Goal: Answer question/provide support: Share knowledge or assist other users

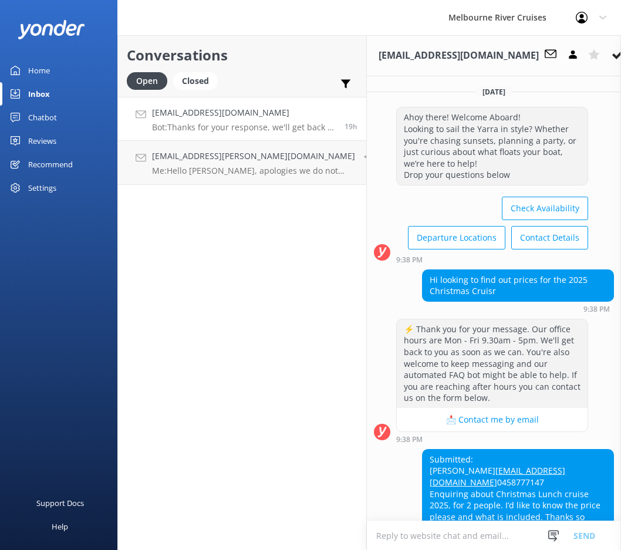
scroll to position [150, 0]
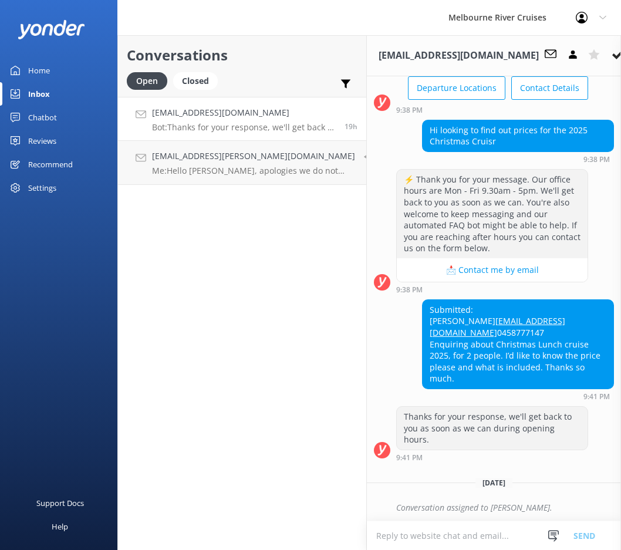
click at [240, 116] on h4 "[EMAIL_ADDRESS][DOMAIN_NAME]" at bounding box center [244, 112] width 184 height 13
click at [259, 159] on h4 "[EMAIL_ADDRESS][PERSON_NAME][DOMAIN_NAME]" at bounding box center [253, 156] width 203 height 13
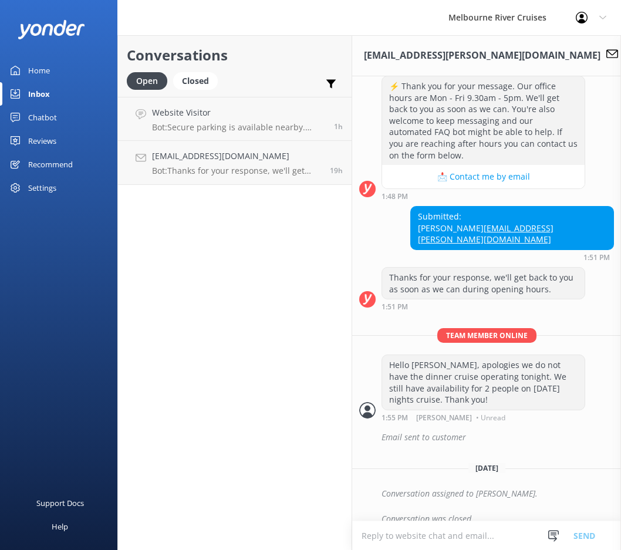
scroll to position [437, 0]
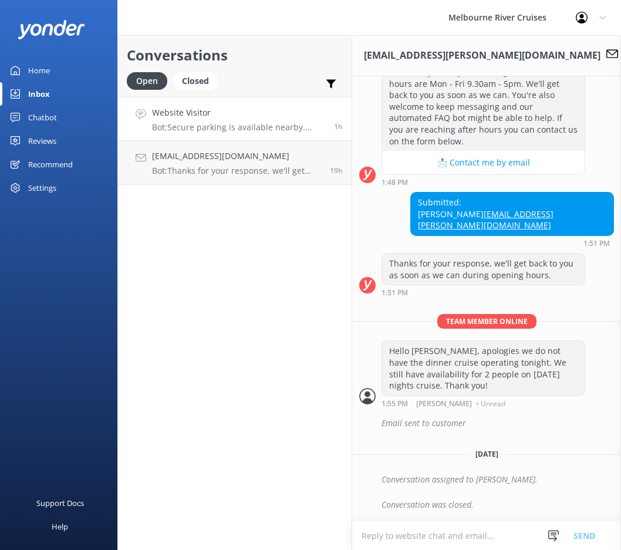
click at [253, 134] on link "Website Visitor Bot: Secure parking is available nearby. [PERSON_NAME][GEOGRAPH…" at bounding box center [235, 119] width 234 height 44
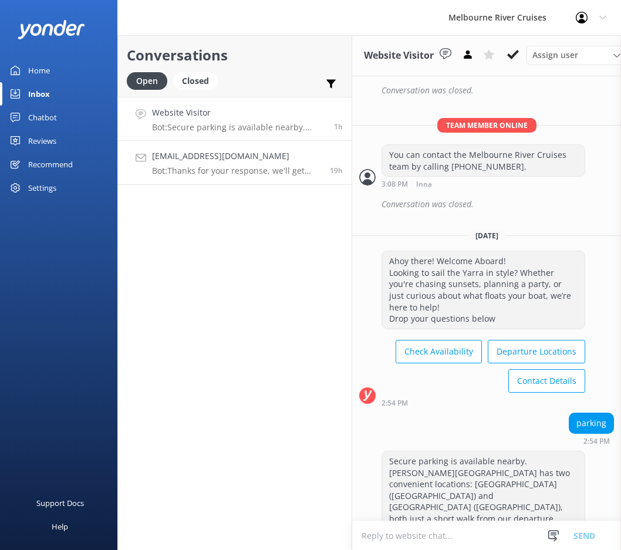
click at [260, 159] on h4 "[EMAIL_ADDRESS][DOMAIN_NAME]" at bounding box center [236, 156] width 169 height 13
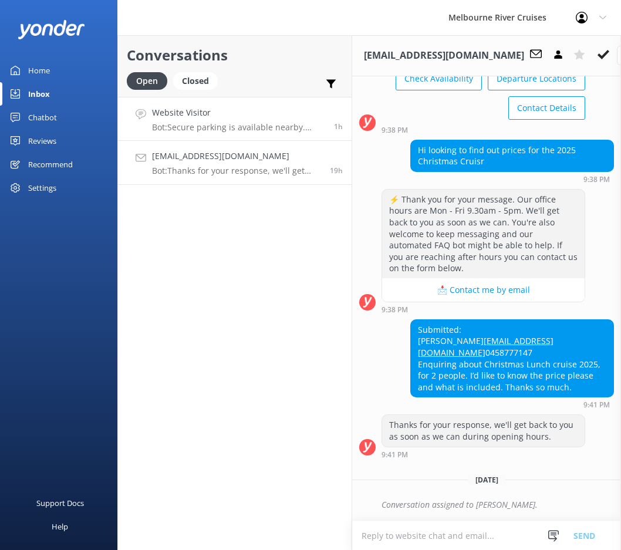
click at [259, 123] on p "Bot: Secure parking is available nearby. [PERSON_NAME][GEOGRAPHIC_DATA] has two…" at bounding box center [238, 127] width 173 height 11
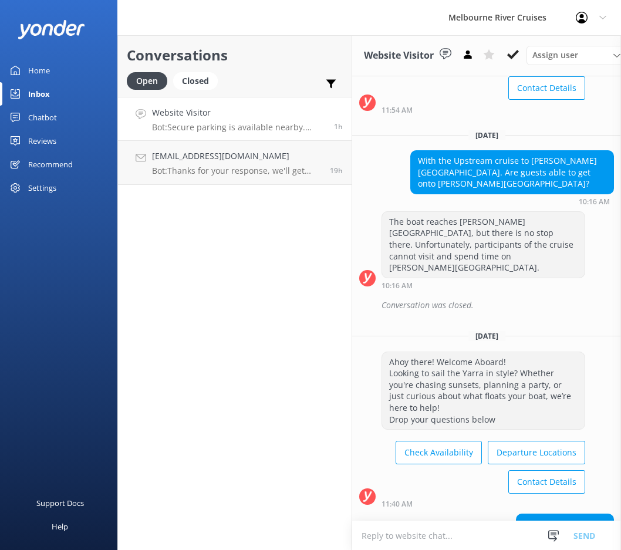
scroll to position [728, 0]
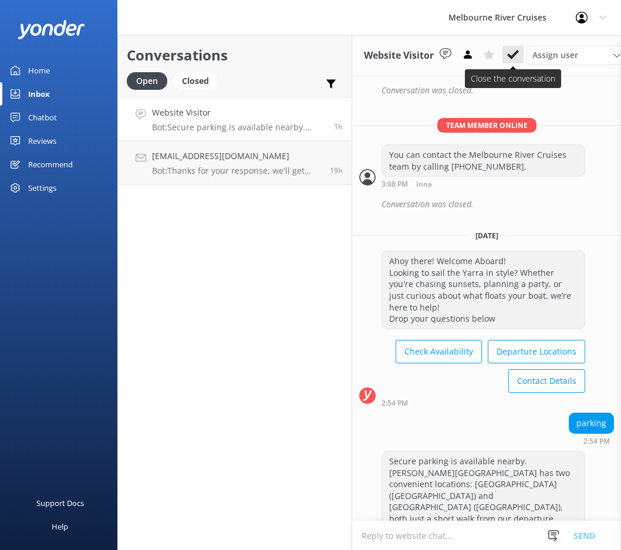
click at [512, 56] on icon at bounding box center [513, 55] width 12 height 12
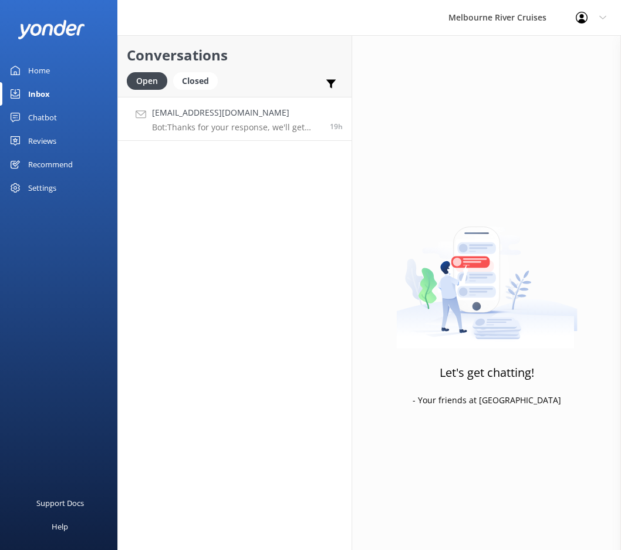
click at [272, 128] on p "Bot: Thanks for your response, we'll get back to you as soon as we can during o…" at bounding box center [236, 127] width 169 height 11
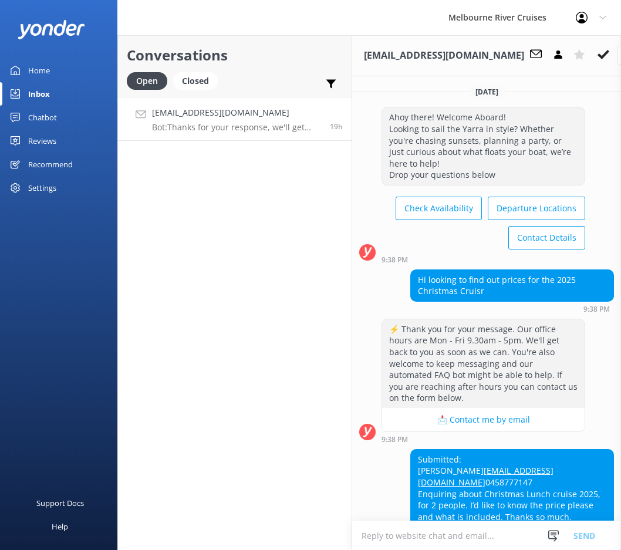
scroll to position [150, 0]
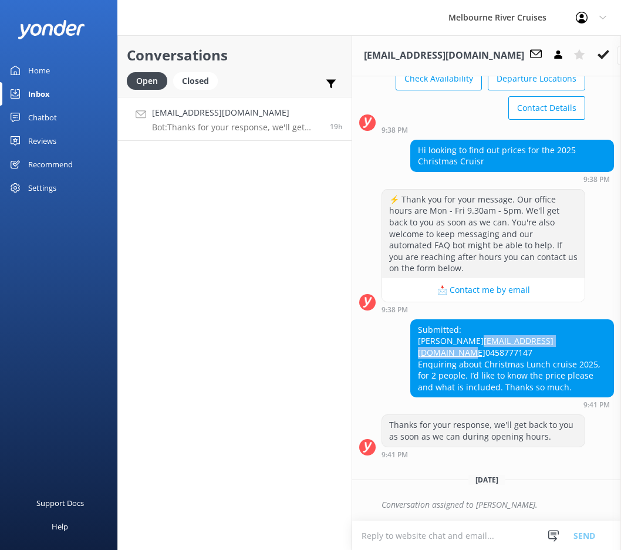
drag, startPoint x: 543, startPoint y: 330, endPoint x: 415, endPoint y: 336, distance: 128.0
click at [415, 336] on div "Submitted: [PERSON_NAME] [PERSON_NAME][EMAIL_ADDRESS][DOMAIN_NAME] 0458777147 E…" at bounding box center [512, 358] width 202 height 77
copy link "[EMAIL_ADDRESS][DOMAIN_NAME]"
click at [231, 15] on div "Melbourne River Cruises Profile Settings Logout" at bounding box center [310, 17] width 621 height 35
drag, startPoint x: 566, startPoint y: 379, endPoint x: 412, endPoint y: 360, distance: 154.3
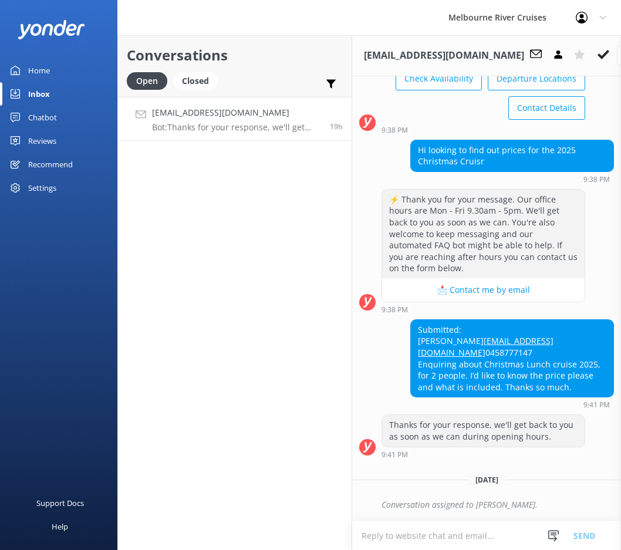
click at [412, 360] on div "Submitted: [PERSON_NAME] [PERSON_NAME][EMAIL_ADDRESS][DOMAIN_NAME] 0458777147 E…" at bounding box center [512, 358] width 202 height 77
copy div "Enquiring about Christmas Lunch cruise 2025, for 2 people. I’d like to know the…"
click at [265, 370] on div "Conversations Open Closed Important Assigned to me Unassigned [EMAIL_ADDRESS][D…" at bounding box center [234, 292] width 235 height 515
click at [198, 8] on div "Melbourne River Cruises Profile Settings Logout" at bounding box center [310, 17] width 621 height 35
click at [220, 106] on h4 "[EMAIL_ADDRESS][DOMAIN_NAME]" at bounding box center [236, 112] width 169 height 13
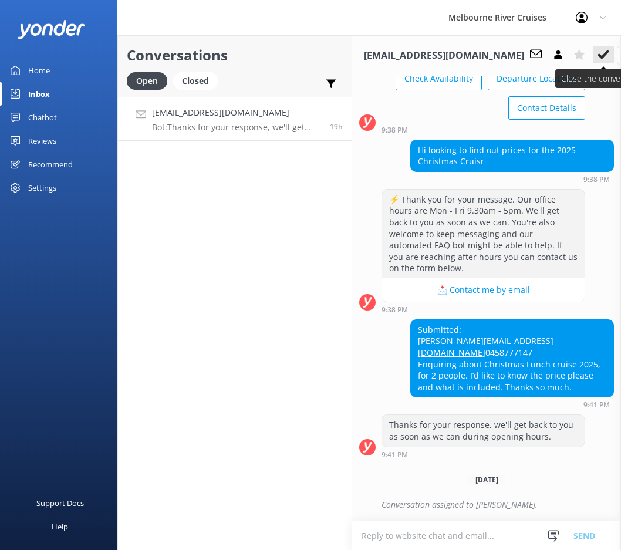
click at [597, 52] on icon at bounding box center [603, 55] width 12 height 12
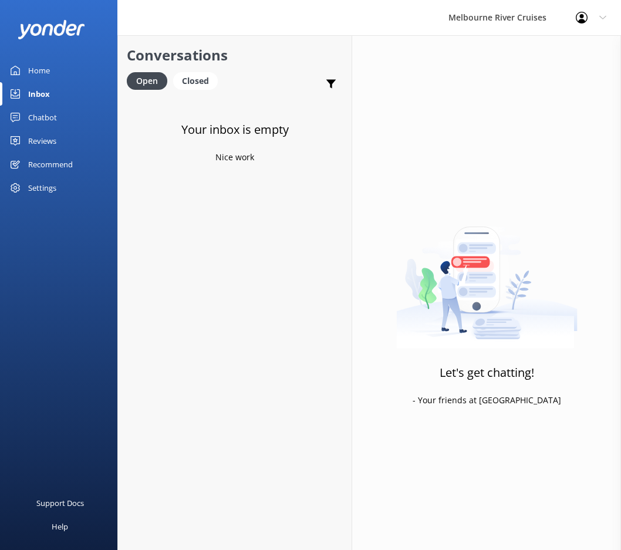
click at [64, 67] on link "Home" at bounding box center [58, 70] width 117 height 23
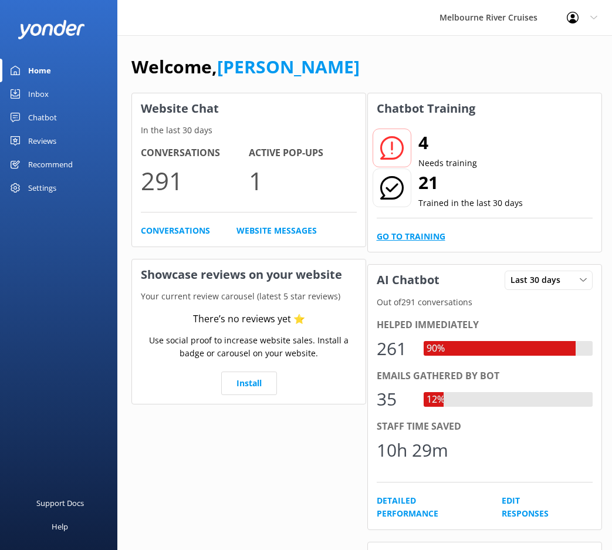
click at [397, 238] on link "Go to Training" at bounding box center [411, 236] width 69 height 13
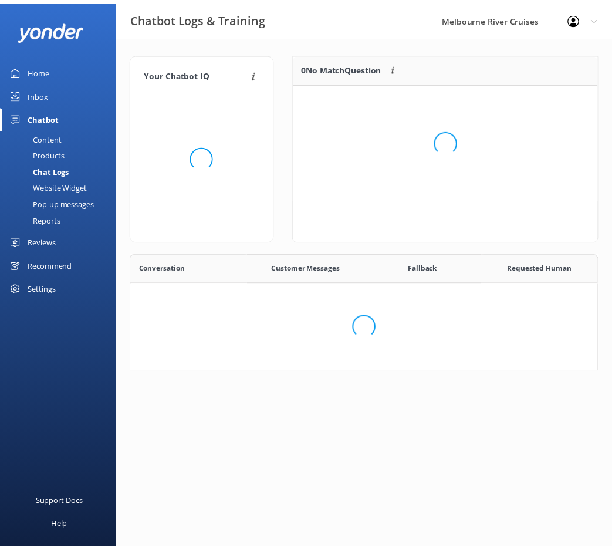
scroll to position [402, 456]
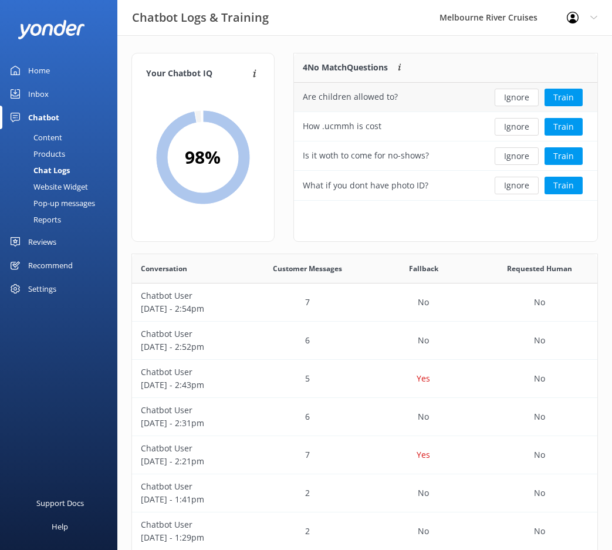
click at [391, 101] on div "Are children allowed to?" at bounding box center [350, 96] width 95 height 13
click at [567, 93] on button "Train" at bounding box center [563, 98] width 38 height 18
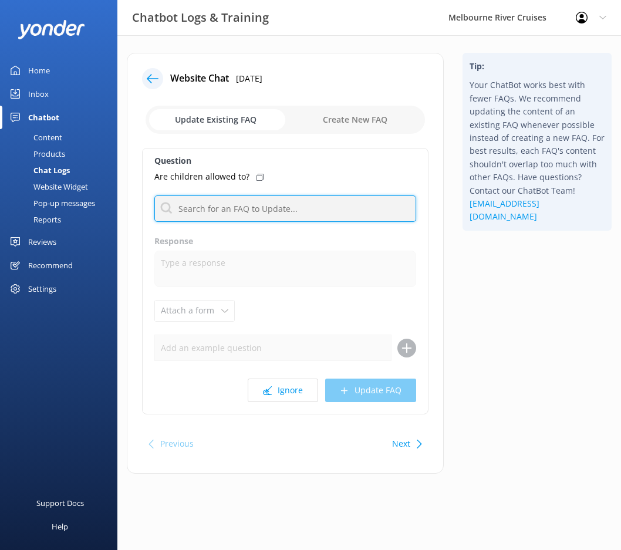
click at [255, 207] on input "text" at bounding box center [285, 208] width 262 height 26
type input "child"
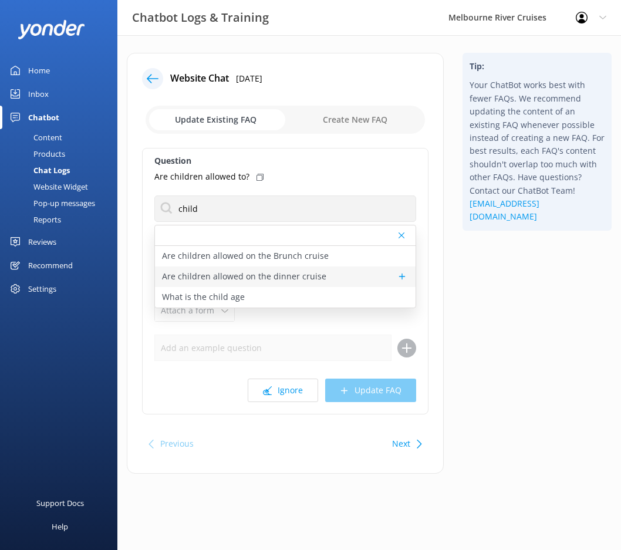
click at [256, 267] on div "Are children allowed on the dinner cruise" at bounding box center [285, 276] width 260 height 21
type textarea "Children are welcome aboard the Spirit of Melbourne Dinner Cruise. For the comf…"
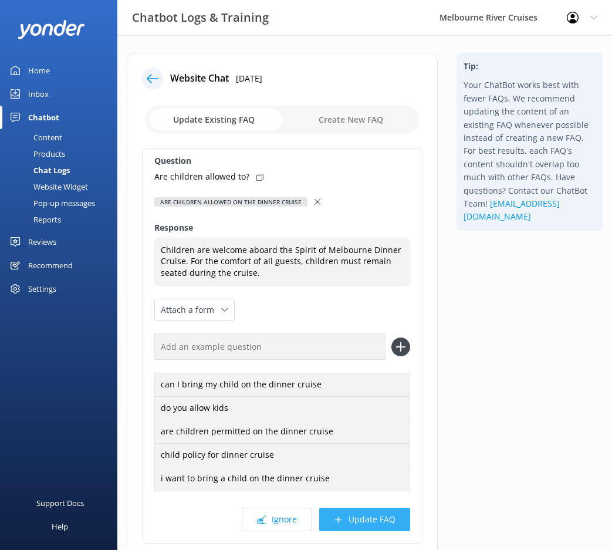
click at [364, 513] on button "Update FAQ" at bounding box center [364, 518] width 91 height 23
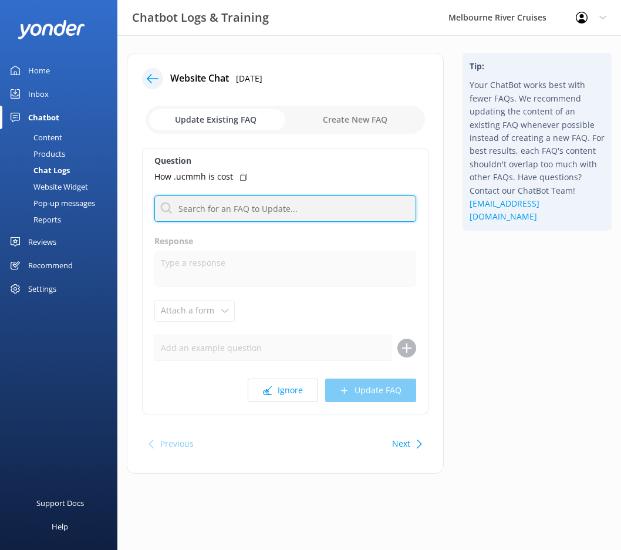
click at [242, 212] on input "text" at bounding box center [285, 208] width 262 height 26
click at [248, 209] on input "text" at bounding box center [285, 208] width 262 height 26
type input "price"
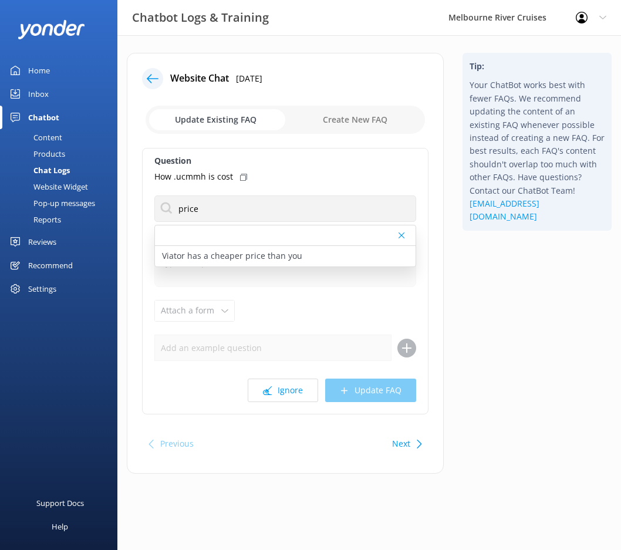
click at [334, 425] on div "Website Chat [DATE] Update Existing FAQ Create New FAQ Question How .ucmmh is c…" at bounding box center [285, 263] width 317 height 421
click at [266, 391] on use at bounding box center [267, 390] width 9 height 9
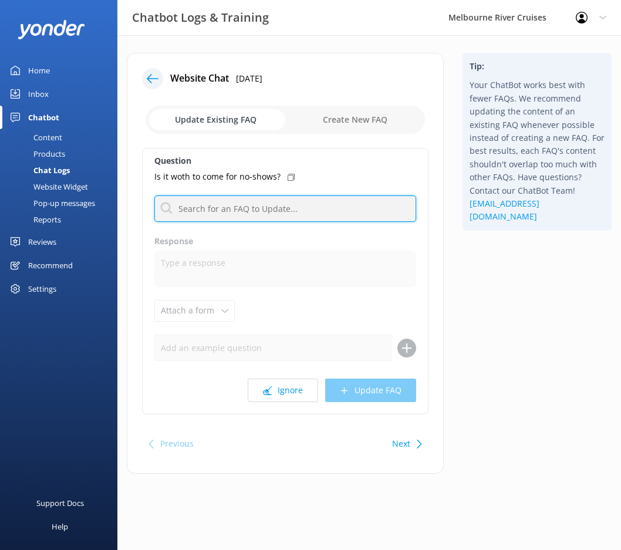
click at [260, 200] on input "text" at bounding box center [285, 208] width 262 height 26
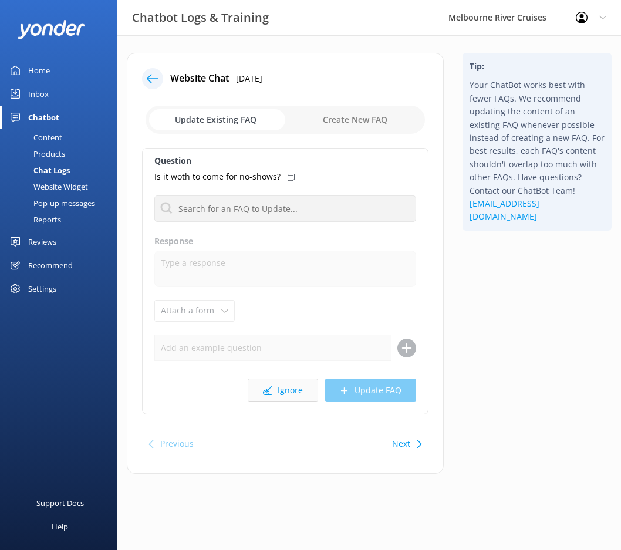
click at [303, 396] on button "Ignore" at bounding box center [283, 389] width 70 height 23
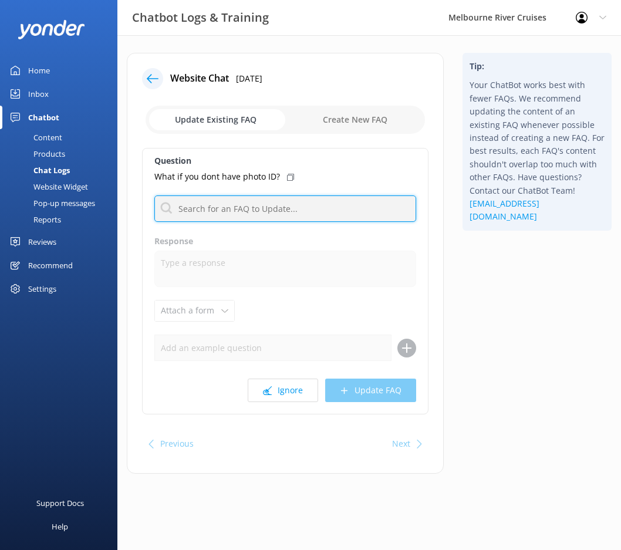
click at [248, 214] on input "text" at bounding box center [285, 208] width 262 height 26
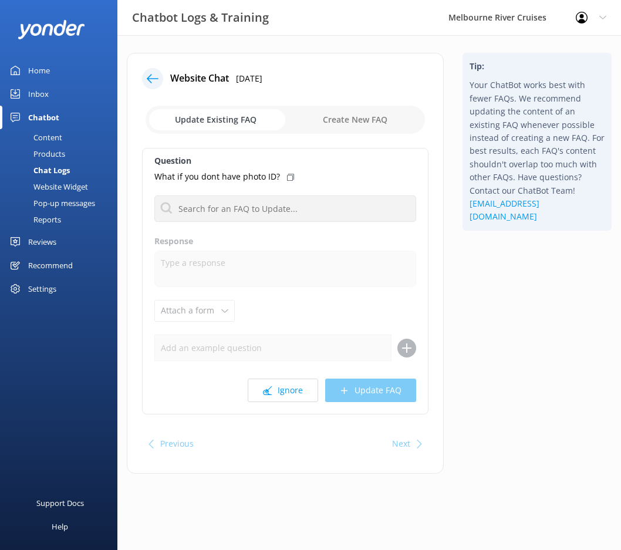
click at [322, 154] on label "Question" at bounding box center [285, 160] width 262 height 13
click at [265, 374] on div "Question What if you dont have photo ID? Viator has a cheaper price than you Re…" at bounding box center [285, 281] width 286 height 266
click at [278, 385] on button "Ignore" at bounding box center [283, 389] width 70 height 23
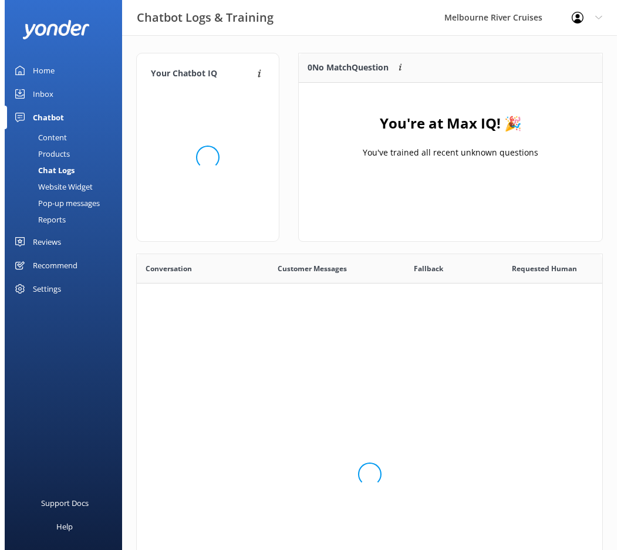
scroll to position [402, 456]
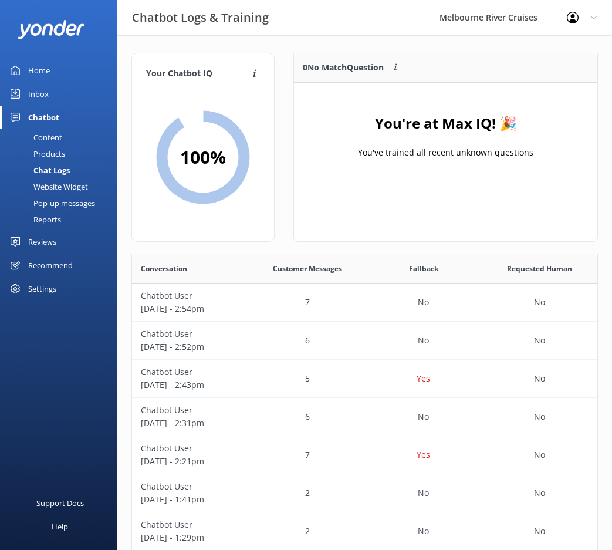
click at [59, 75] on link "Home" at bounding box center [58, 70] width 117 height 23
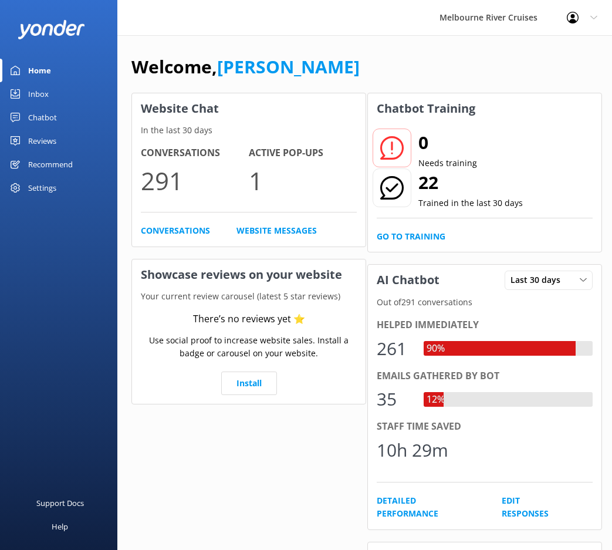
drag, startPoint x: 256, startPoint y: 183, endPoint x: 103, endPoint y: 141, distance: 159.4
click at [256, 183] on p "1" at bounding box center [303, 180] width 108 height 39
click at [49, 100] on link "Inbox" at bounding box center [58, 93] width 117 height 23
